Goal: Check status

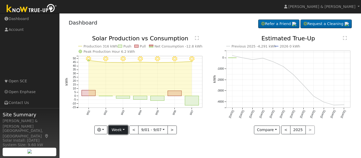
click at [124, 126] on button "Week" at bounding box center [118, 130] width 19 height 9
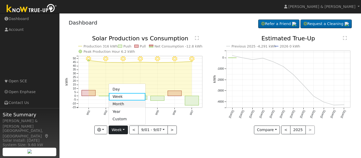
click at [125, 105] on link "Month" at bounding box center [127, 104] width 37 height 7
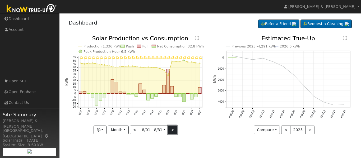
click at [176, 129] on button ">" at bounding box center [172, 130] width 9 height 9
type input "[DATE]"
